Goal: Information Seeking & Learning: Learn about a topic

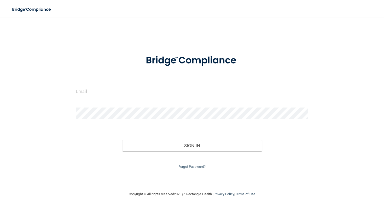
click at [161, 84] on form "Invalid email/password. You don't have permission to access that page. Sign In …" at bounding box center [192, 109] width 232 height 122
click at [153, 90] on input "email" at bounding box center [192, 92] width 232 height 12
click at [156, 83] on form "Invalid email/password. You don't have permission to access that page. Sign In …" at bounding box center [192, 109] width 232 height 122
click at [243, 86] on input "email" at bounding box center [192, 92] width 232 height 12
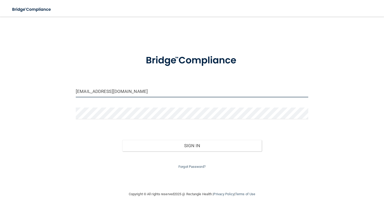
type input "[EMAIL_ADDRESS][DOMAIN_NAME]"
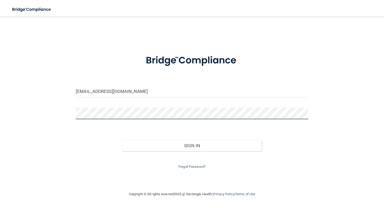
click at [122, 140] on button "Sign In" at bounding box center [191, 145] width 139 height 11
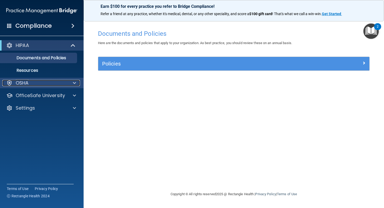
click at [57, 84] on div "OSHA" at bounding box center [34, 83] width 65 height 6
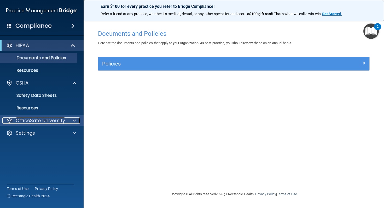
click at [43, 122] on p "OfficeSafe University" at bounding box center [40, 120] width 49 height 6
click at [13, 122] on div "OfficeSafe University" at bounding box center [34, 120] width 65 height 6
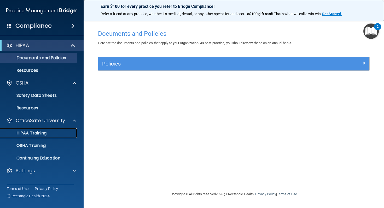
click at [34, 135] on p "HIPAA Training" at bounding box center [24, 133] width 43 height 5
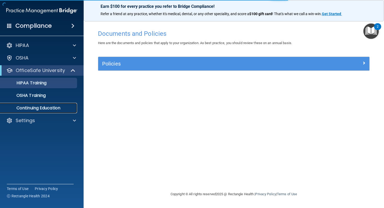
click at [36, 106] on p "Continuing Education" at bounding box center [38, 107] width 71 height 5
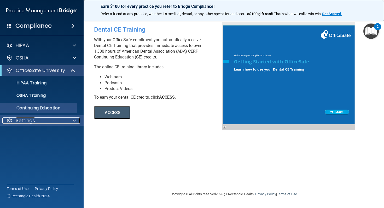
click at [69, 123] on div at bounding box center [73, 120] width 13 height 6
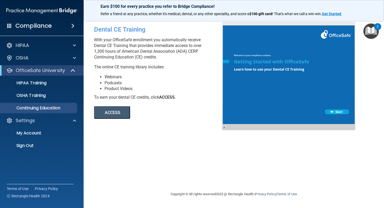
click at [370, 33] on img "Open Resource Center, 2 new notifications" at bounding box center [370, 30] width 15 height 15
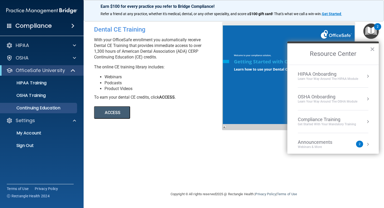
click at [6, 28] on div "Compliance" at bounding box center [42, 25] width 84 height 11
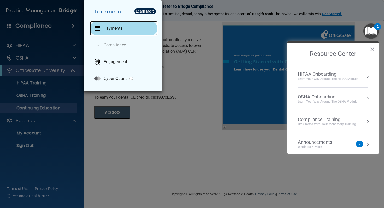
click at [125, 28] on div "Payments" at bounding box center [123, 28] width 67 height 15
